Goal: Task Accomplishment & Management: Use online tool/utility

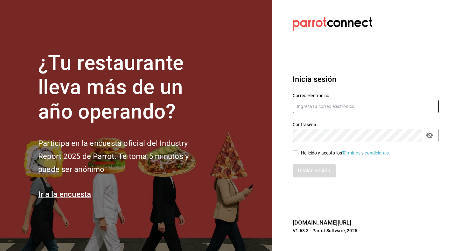
type input "[EMAIL_ADDRESS][DOMAIN_NAME]"
click at [222, 8] on section "¿Tu restaurante lleva más de un año operando? Participa en la encuesta oficial …" at bounding box center [136, 125] width 273 height 251
click at [294, 153] on input "He leído y acepto los Términos y condiciones." at bounding box center [296, 153] width 6 height 6
checkbox input "true"
click at [320, 174] on button "Iniciar sesión" at bounding box center [314, 170] width 43 height 13
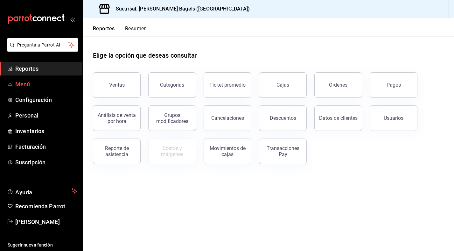
click at [47, 82] on span "Menú" at bounding box center [46, 84] width 62 height 9
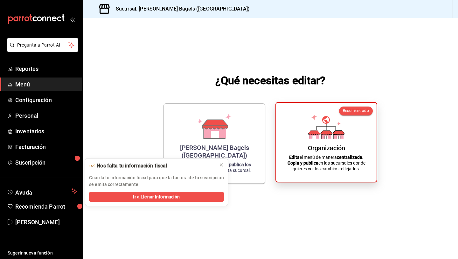
click at [308, 152] on div "Organización Edita el menú de manera centralizada. Copia y publica en las sucur…" at bounding box center [326, 142] width 85 height 69
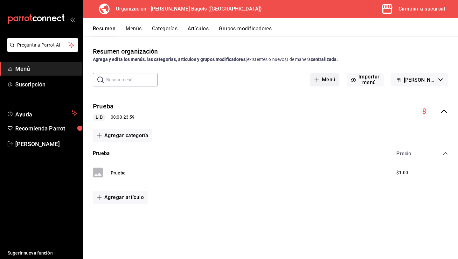
click at [332, 82] on button "Menú" at bounding box center [325, 79] width 29 height 13
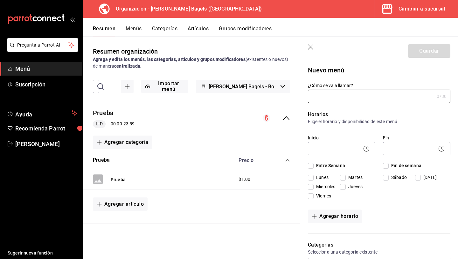
click at [311, 47] on icon "button" at bounding box center [311, 47] width 6 height 6
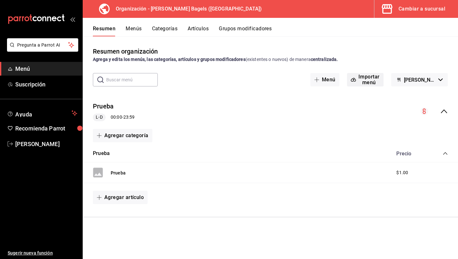
click at [375, 84] on button "Importar menú" at bounding box center [365, 79] width 37 height 13
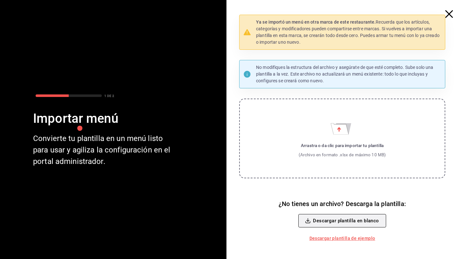
click at [380, 220] on button "Descargar plantilla en blanco" at bounding box center [343, 220] width 88 height 13
